Goal: Information Seeking & Learning: Learn about a topic

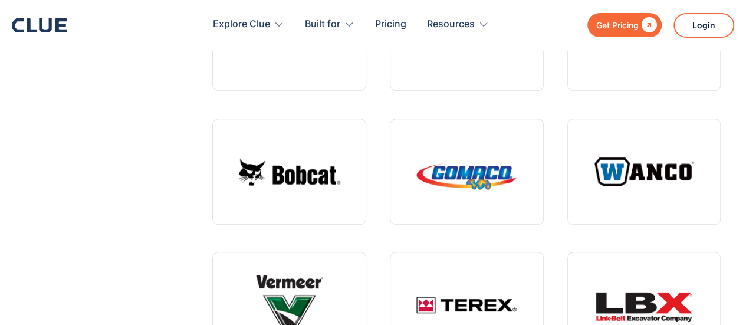
scroll to position [251, 0]
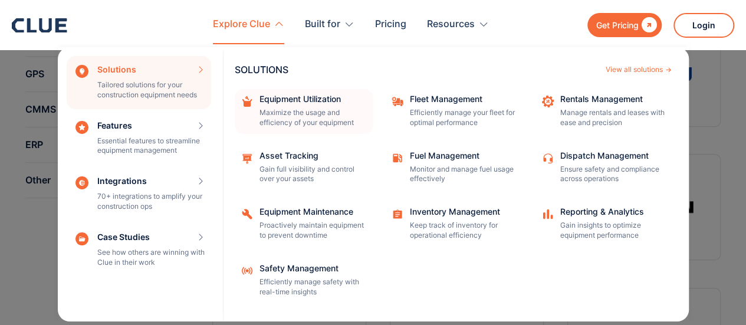
click at [295, 95] on div "Equipment Utilization" at bounding box center [313, 99] width 106 height 8
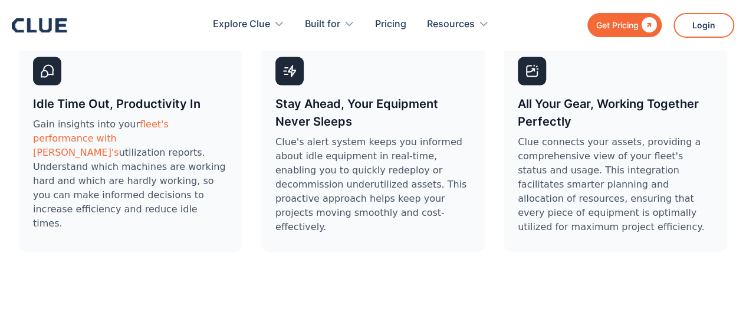
scroll to position [3893, 0]
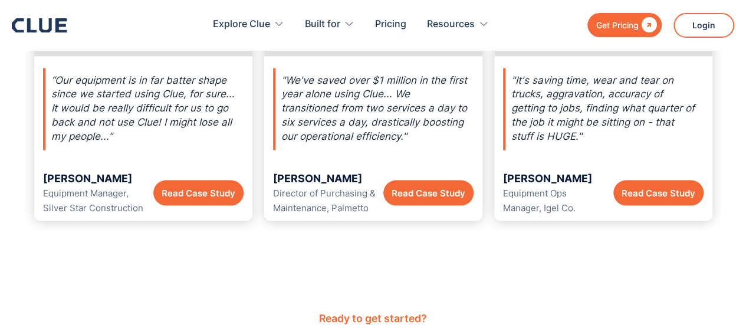
scroll to position [5427, 0]
